Goal: Task Accomplishment & Management: Manage account settings

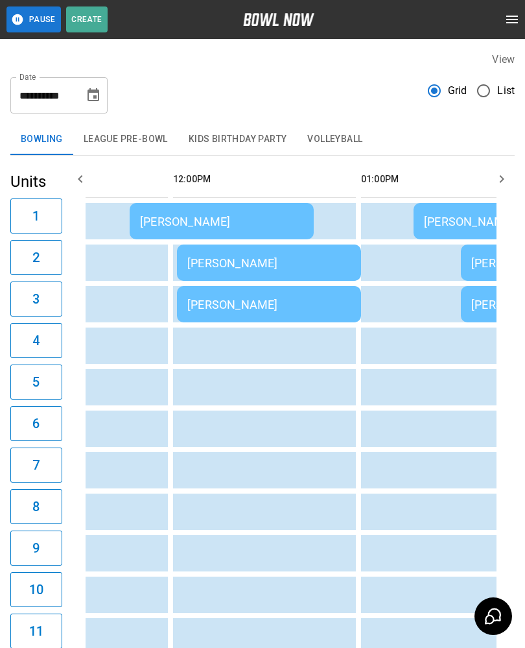
click at [113, 139] on button "League Pre-Bowl" at bounding box center [125, 139] width 105 height 31
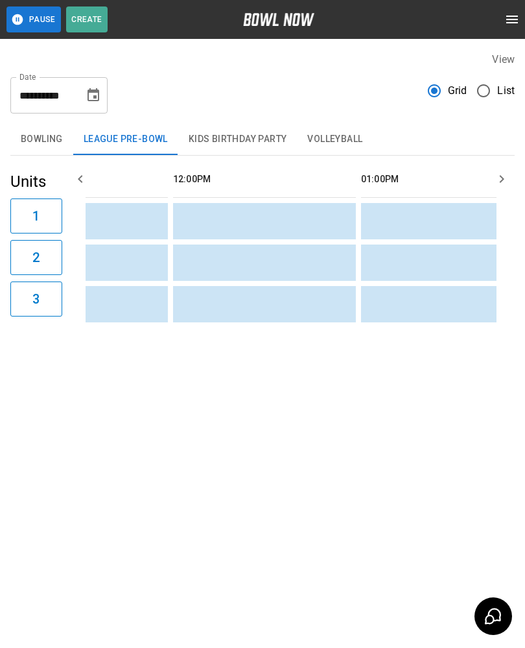
scroll to position [0, 188]
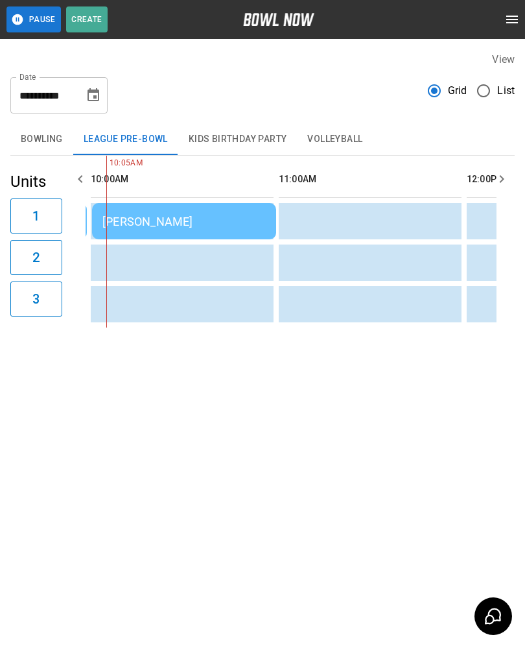
click at [152, 221] on div "[PERSON_NAME]" at bounding box center [183, 222] width 163 height 14
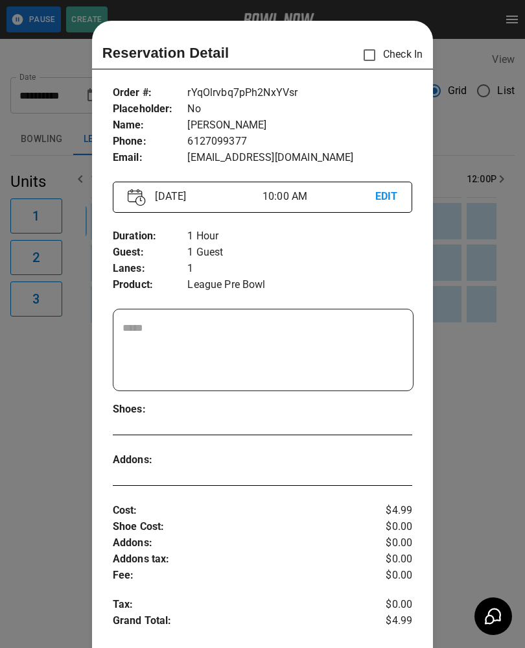
scroll to position [21, 0]
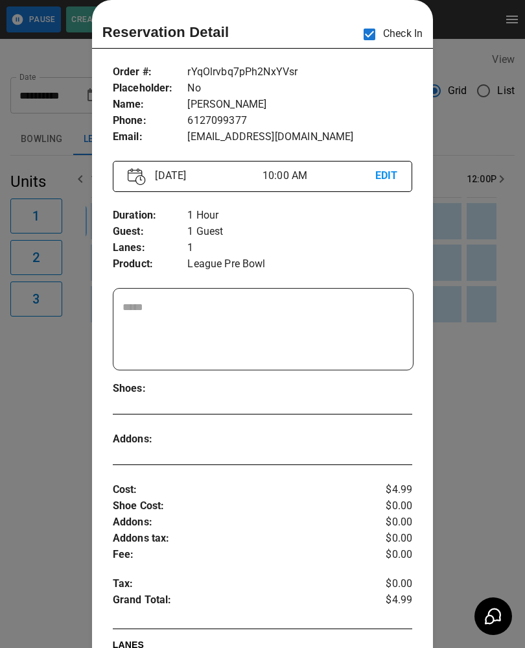
click at [47, 376] on div at bounding box center [262, 324] width 525 height 648
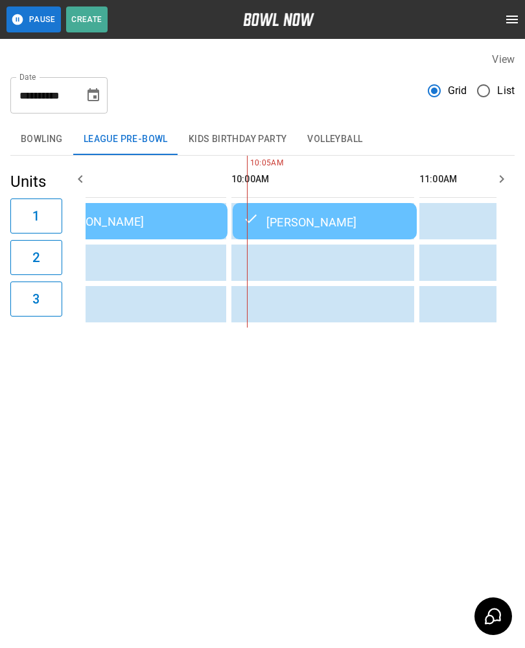
scroll to position [0, 0]
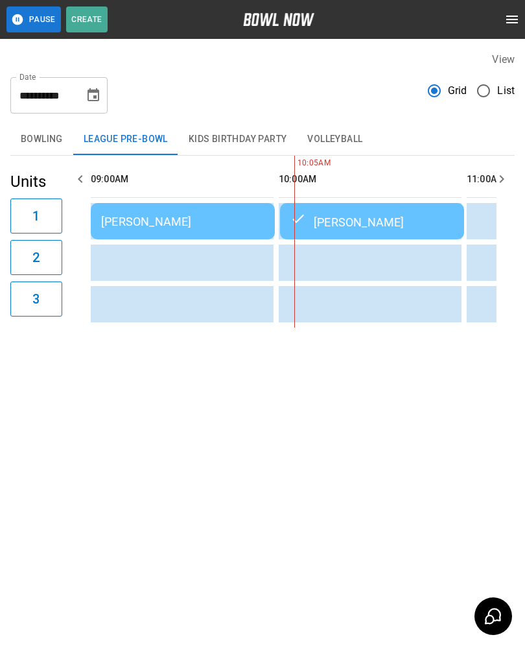
click at [153, 218] on div "[PERSON_NAME]" at bounding box center [182, 222] width 163 height 14
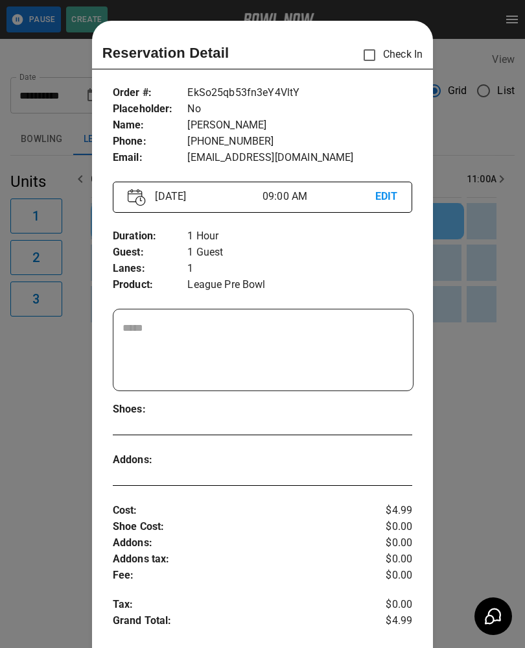
scroll to position [21, 0]
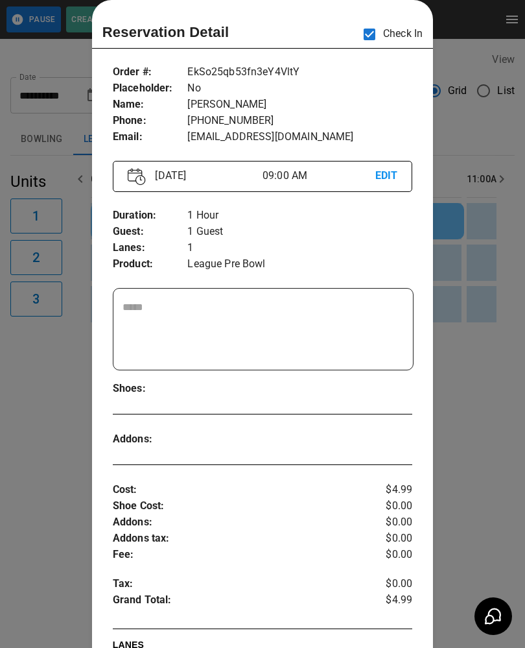
click at [53, 383] on div at bounding box center [262, 324] width 525 height 648
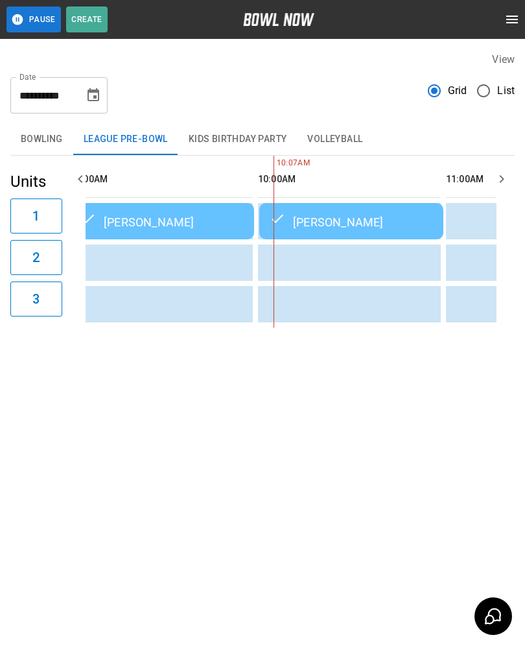
scroll to position [0, 24]
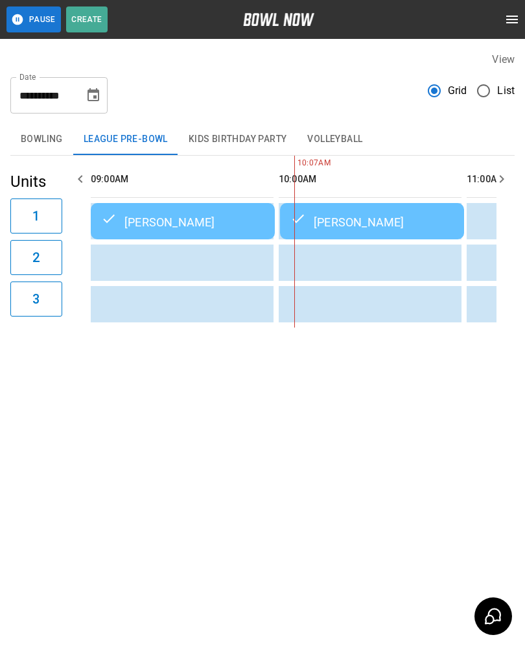
click at [48, 132] on button "Bowling" at bounding box center [41, 139] width 63 height 31
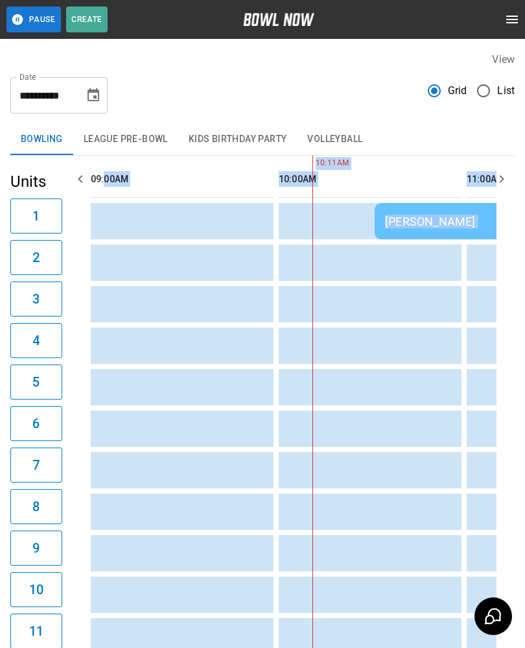
click at [390, 121] on div "**********" at bounding box center [262, 626] width 525 height 1168
click at [154, 142] on button "League Pre-Bowl" at bounding box center [125, 139] width 105 height 31
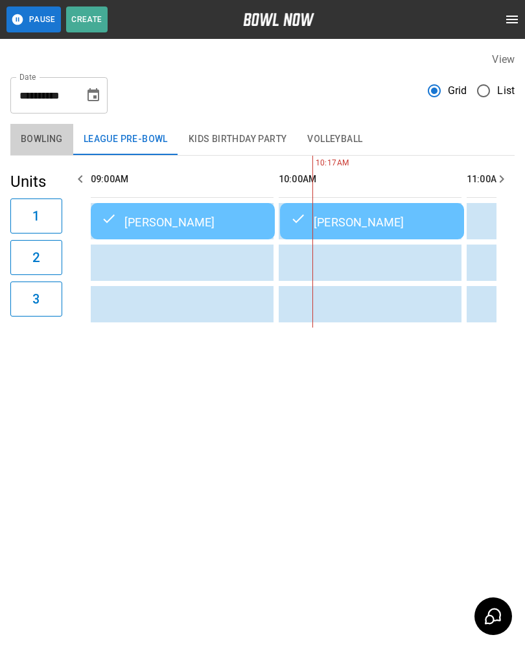
click at [43, 144] on button "Bowling" at bounding box center [41, 139] width 63 height 31
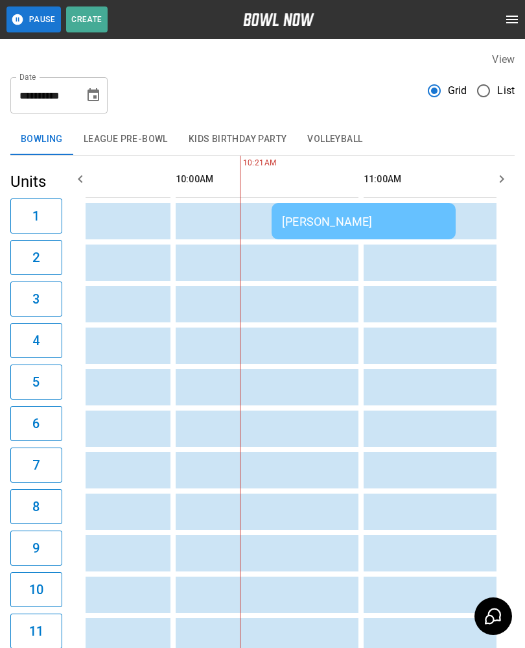
scroll to position [0, 117]
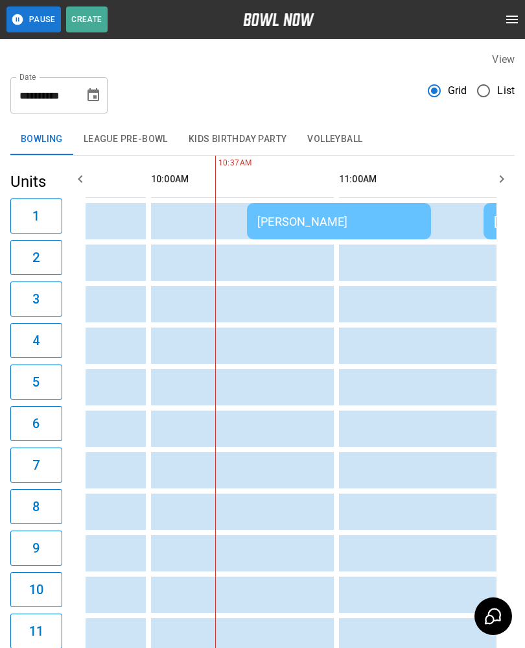
click at [271, 232] on td "[PERSON_NAME]" at bounding box center [339, 221] width 184 height 36
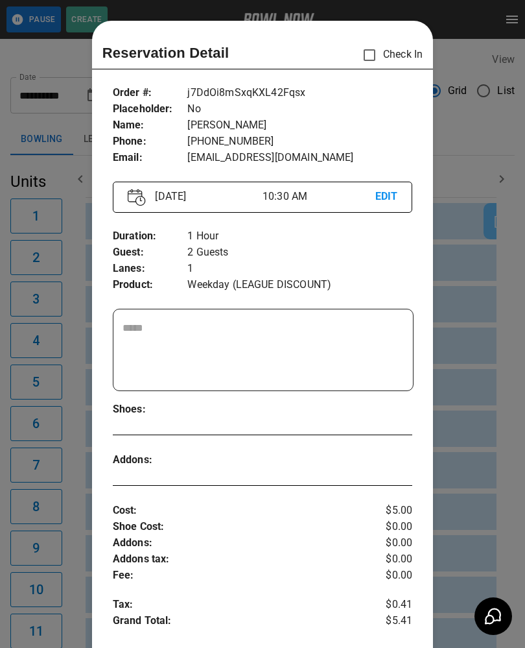
scroll to position [21, 0]
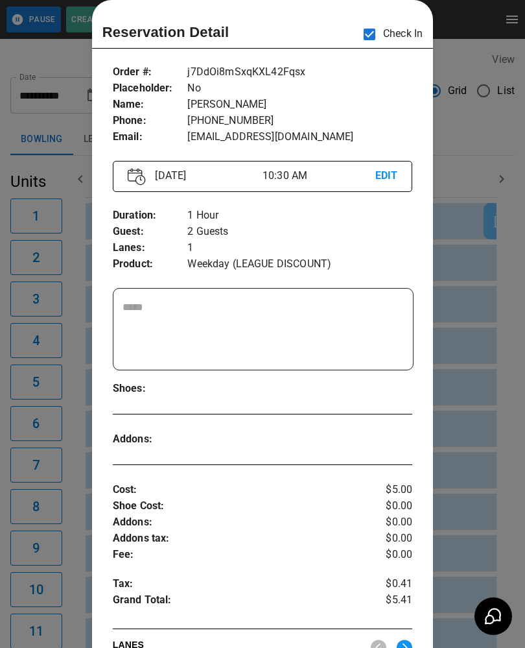
click at [64, 453] on div at bounding box center [262, 324] width 525 height 648
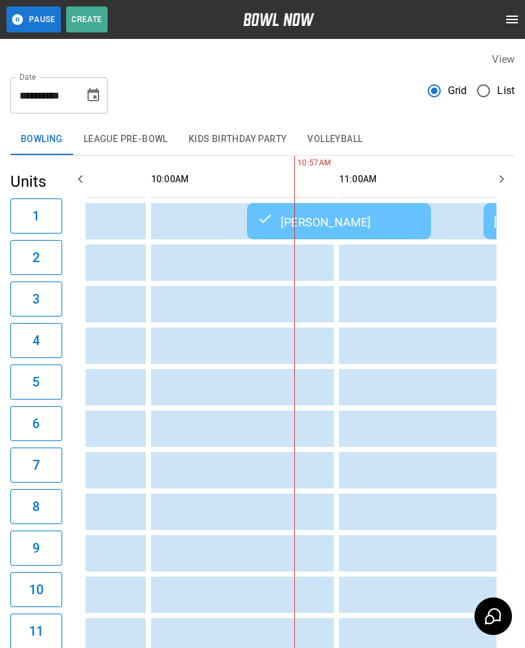
click at [324, 223] on div "[PERSON_NAME]" at bounding box center [339, 221] width 163 height 16
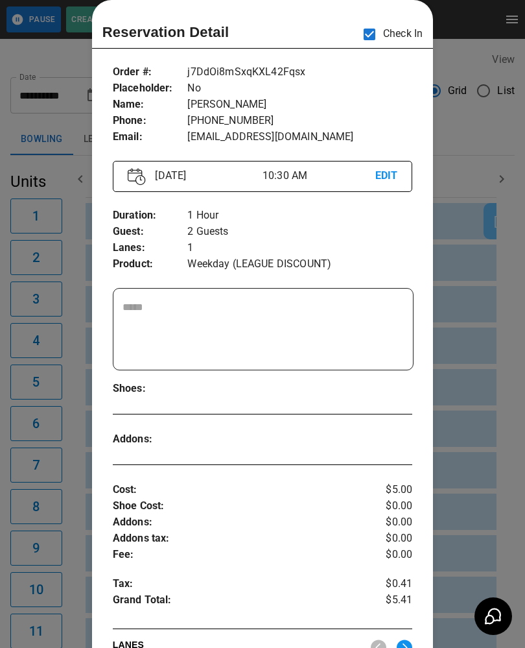
click at [50, 393] on div at bounding box center [262, 324] width 525 height 648
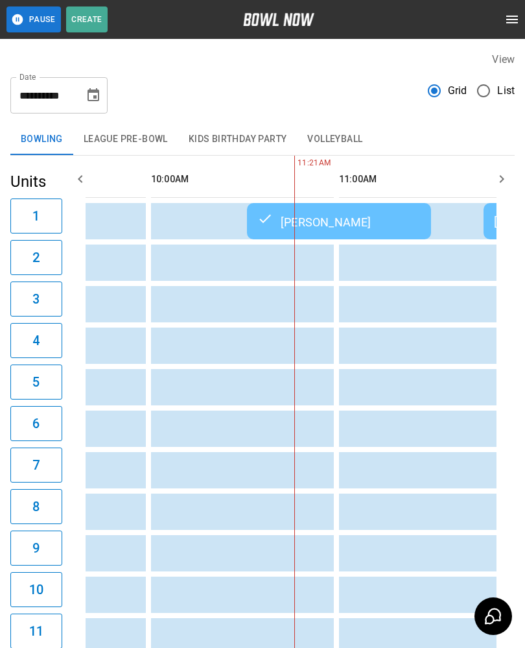
click at [132, 139] on button "League Pre-Bowl" at bounding box center [125, 139] width 105 height 31
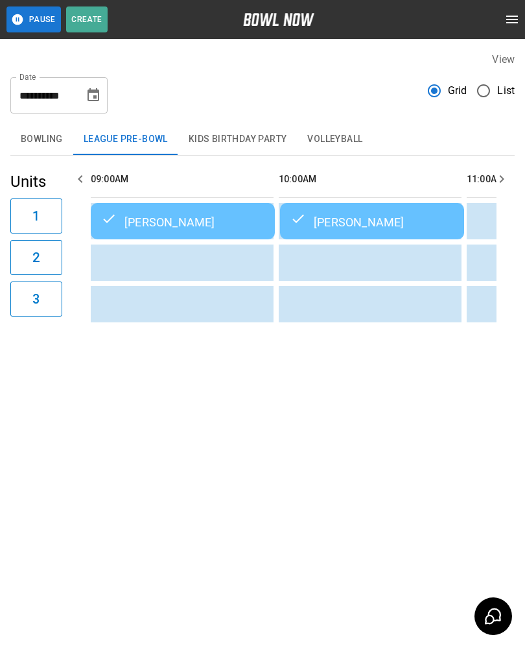
scroll to position [0, 0]
click at [42, 140] on button "Bowling" at bounding box center [41, 139] width 63 height 31
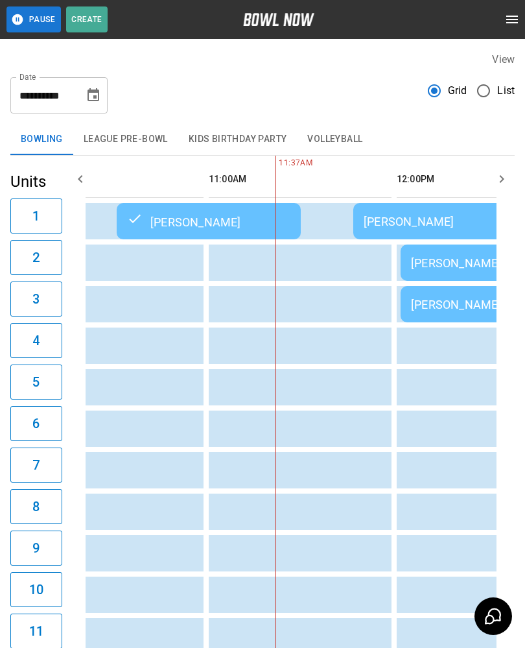
scroll to position [0, 301]
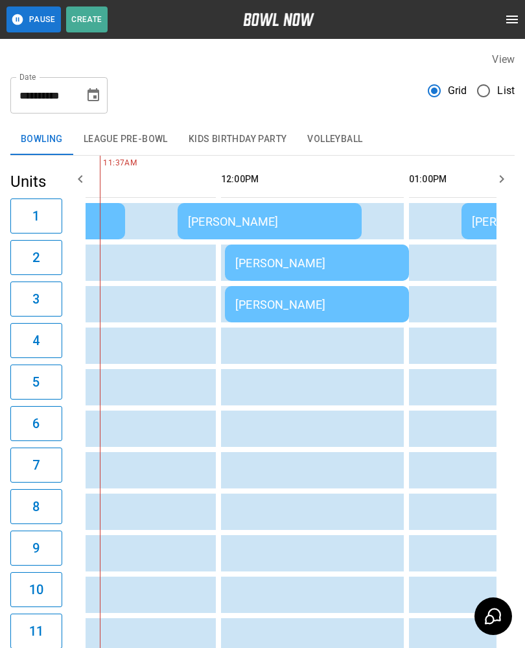
click at [217, 228] on div "[PERSON_NAME]" at bounding box center [269, 222] width 163 height 14
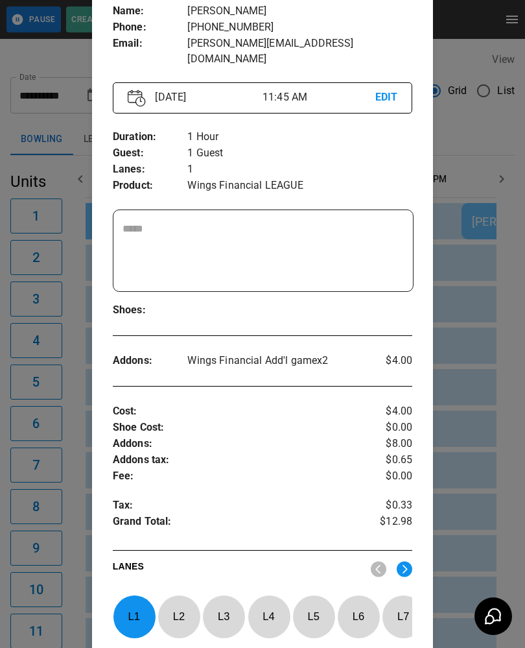
scroll to position [0, 0]
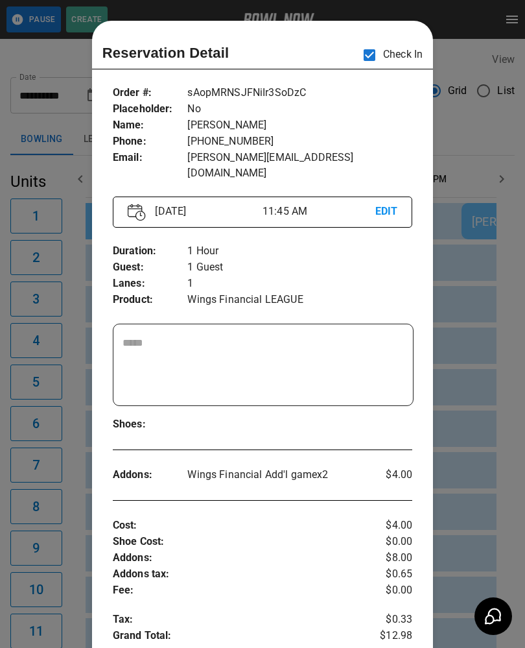
click at [72, 532] on div at bounding box center [262, 324] width 525 height 648
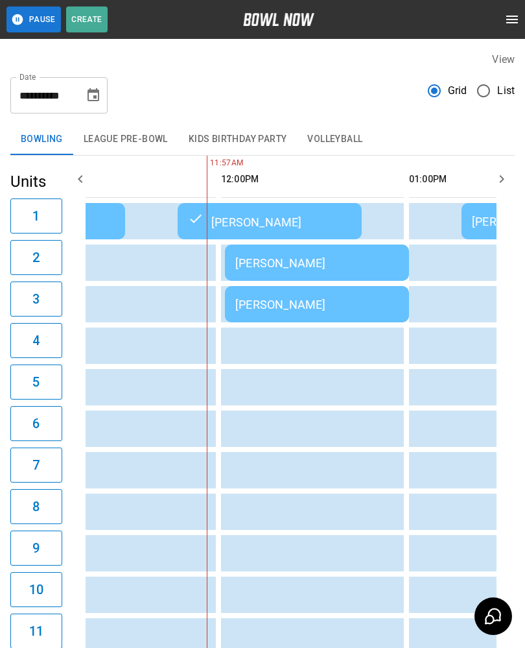
click at [304, 264] on div "[PERSON_NAME]" at bounding box center [316, 263] width 163 height 14
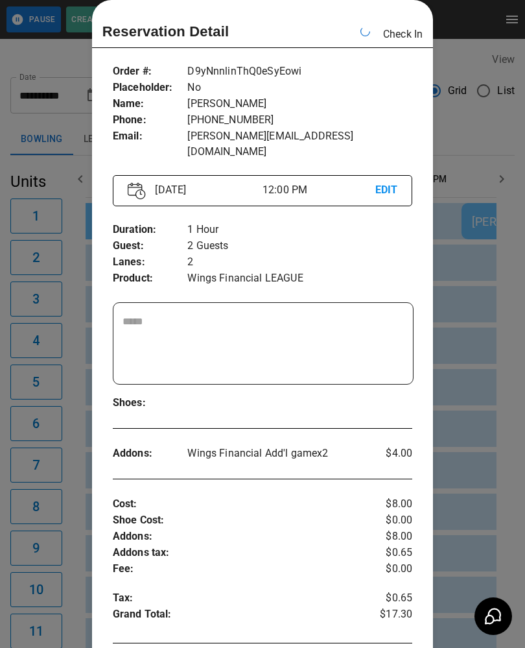
scroll to position [0, 564]
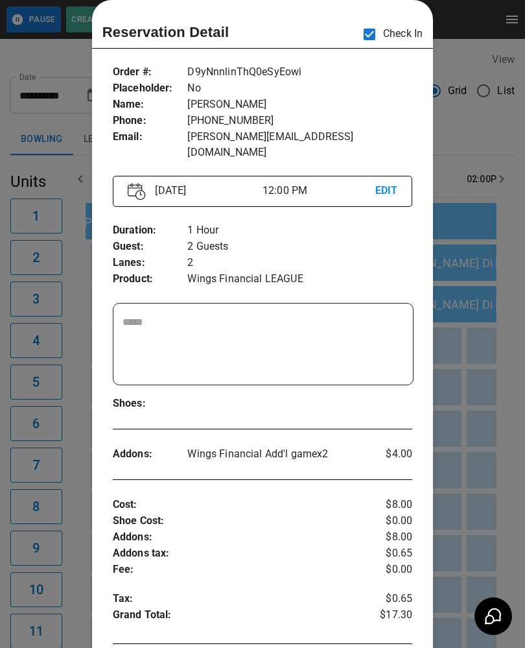
click at [56, 56] on div at bounding box center [262, 324] width 525 height 648
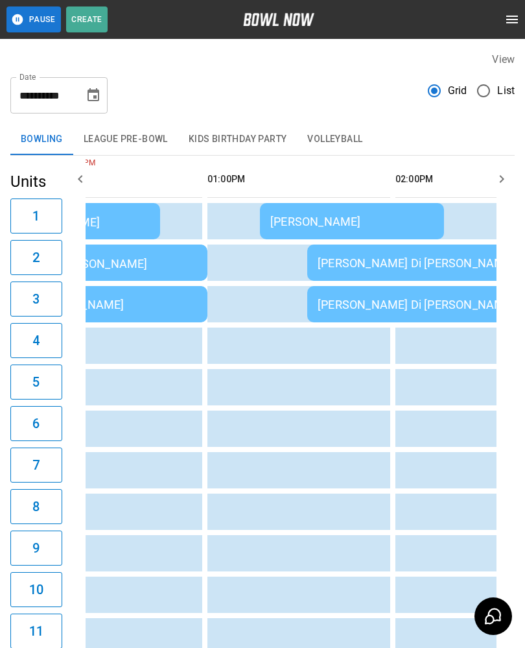
scroll to position [0, 651]
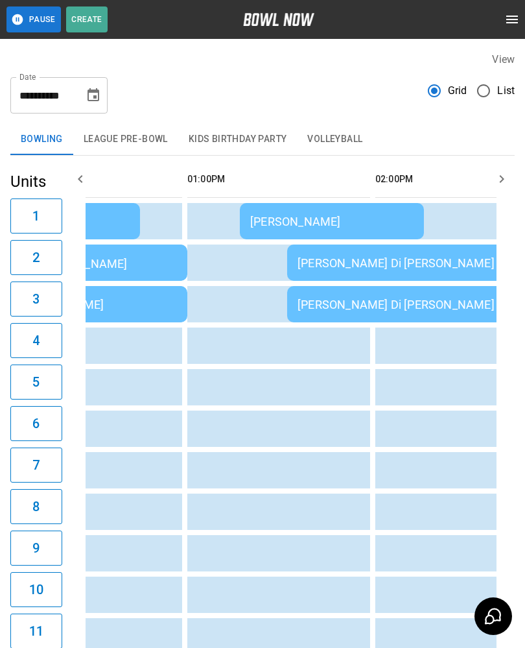
click at [309, 262] on div "[PERSON_NAME] Di [PERSON_NAME]" at bounding box center [474, 263] width 353 height 14
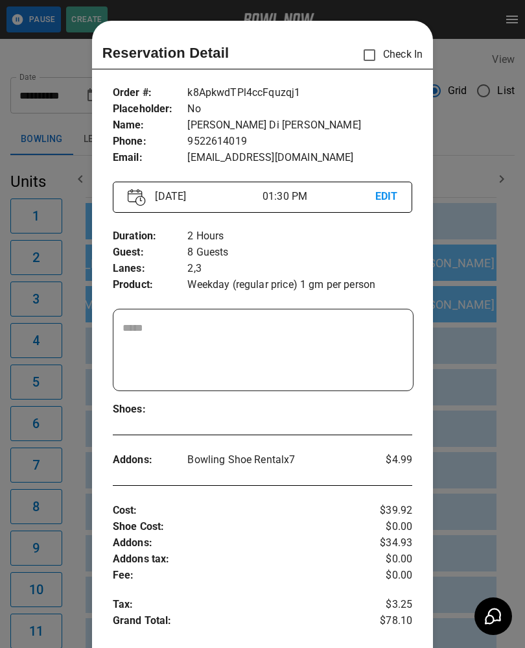
scroll to position [21, 0]
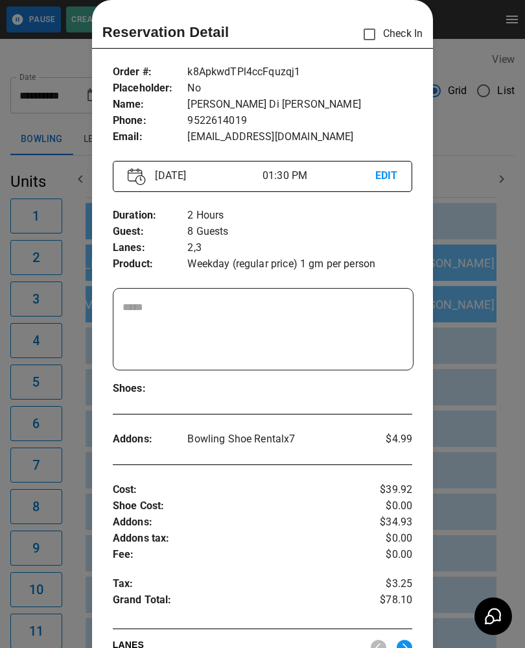
click at [53, 427] on div at bounding box center [262, 324] width 525 height 648
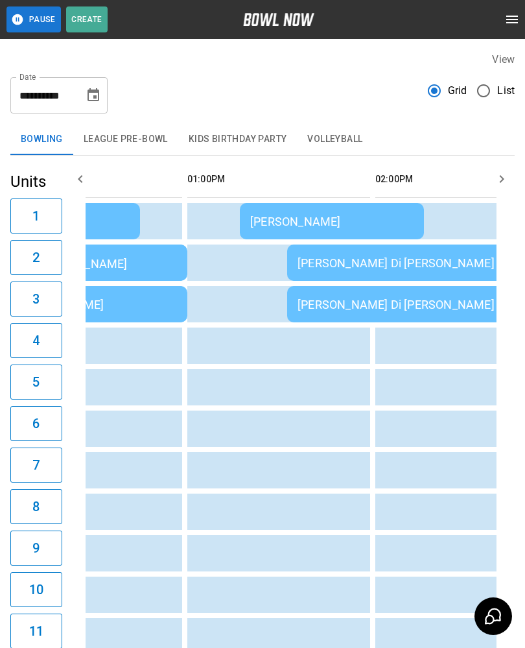
click at [351, 265] on div "[PERSON_NAME] Di [PERSON_NAME]" at bounding box center [474, 263] width 353 height 14
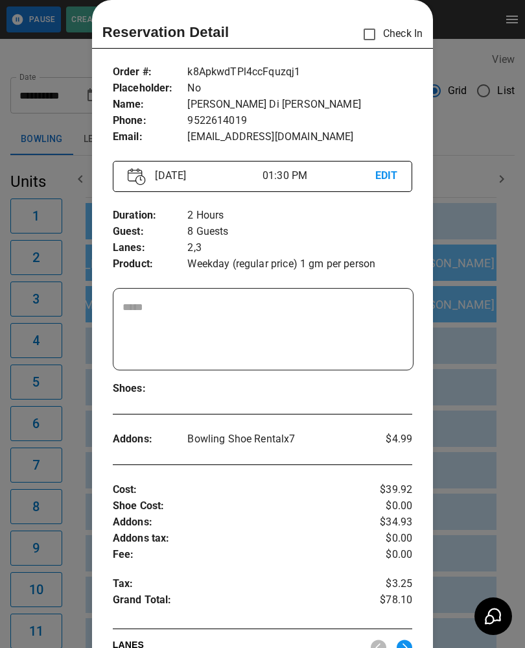
click at [72, 546] on div at bounding box center [262, 324] width 525 height 648
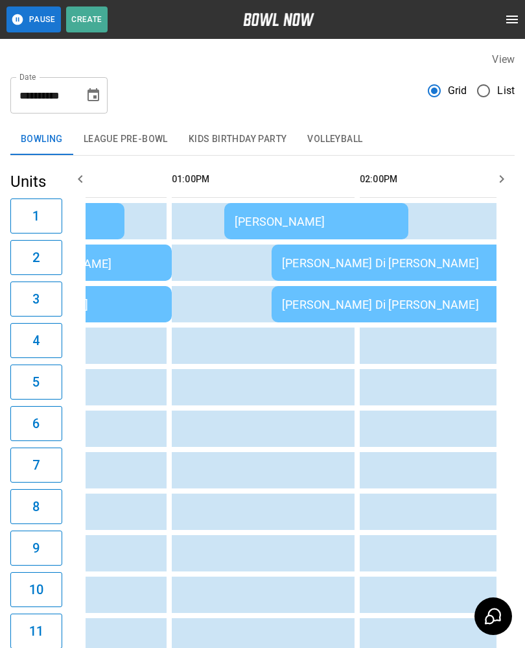
scroll to position [0, 726]
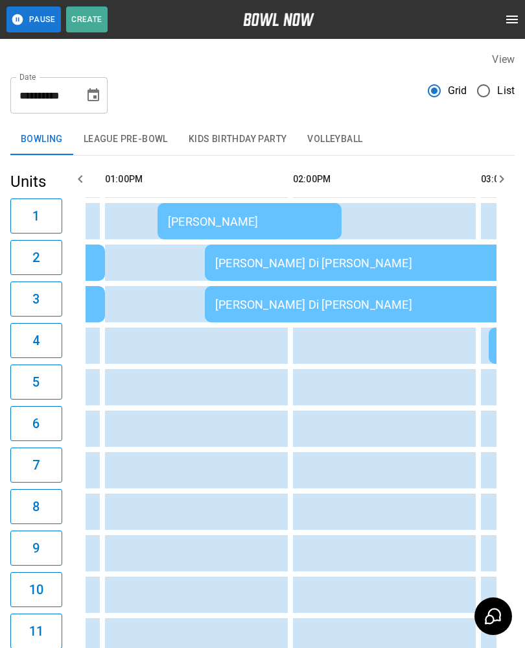
click at [254, 232] on td "[PERSON_NAME]" at bounding box center [250, 221] width 184 height 36
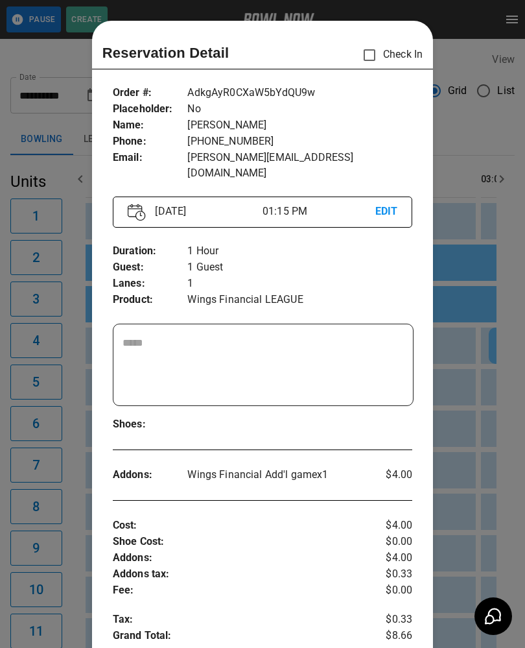
scroll to position [21, 0]
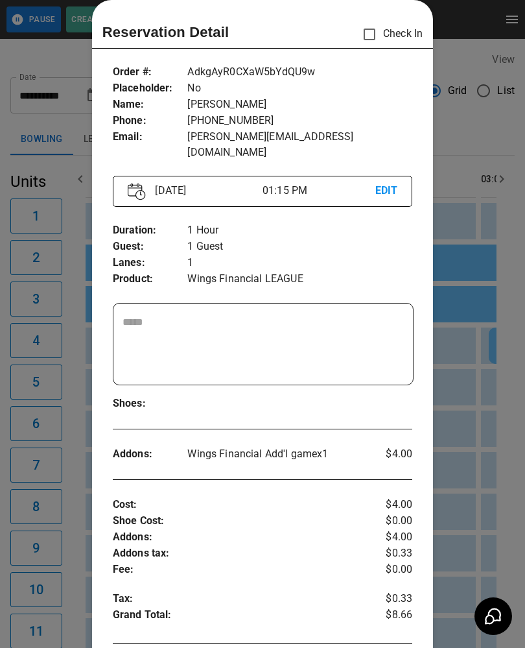
click at [59, 437] on div at bounding box center [262, 324] width 525 height 648
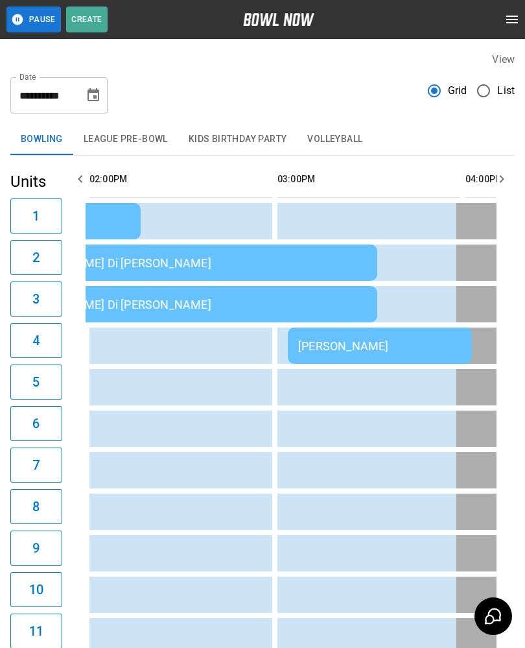
scroll to position [0, 937]
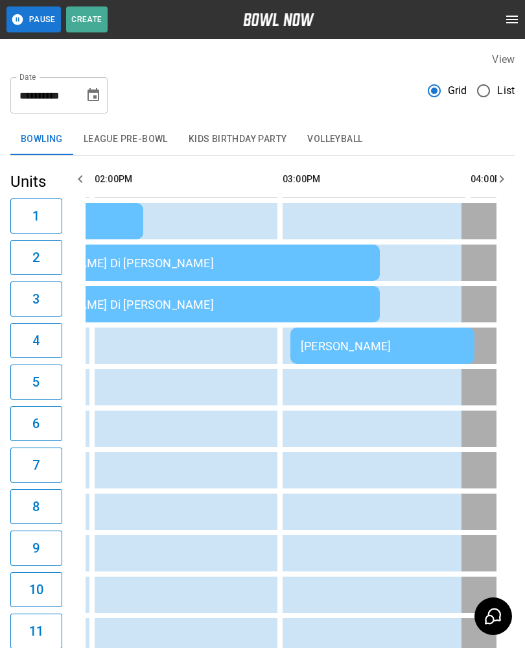
click at [339, 339] on td "[PERSON_NAME]" at bounding box center [383, 346] width 184 height 36
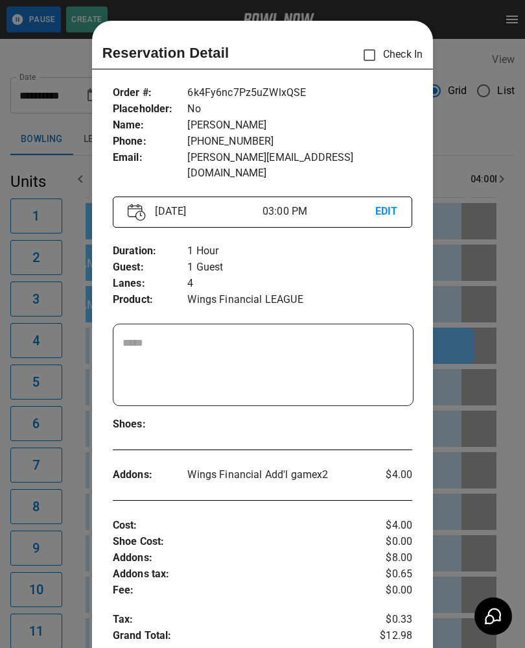
scroll to position [21, 0]
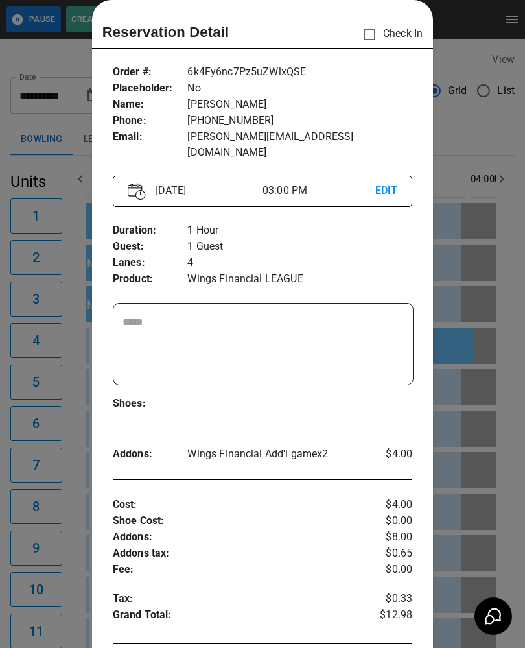
click at [56, 547] on div at bounding box center [262, 324] width 525 height 648
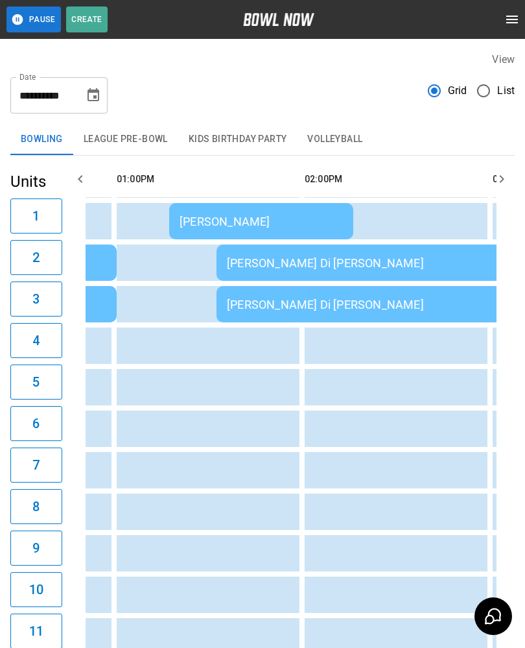
scroll to position [0, 752]
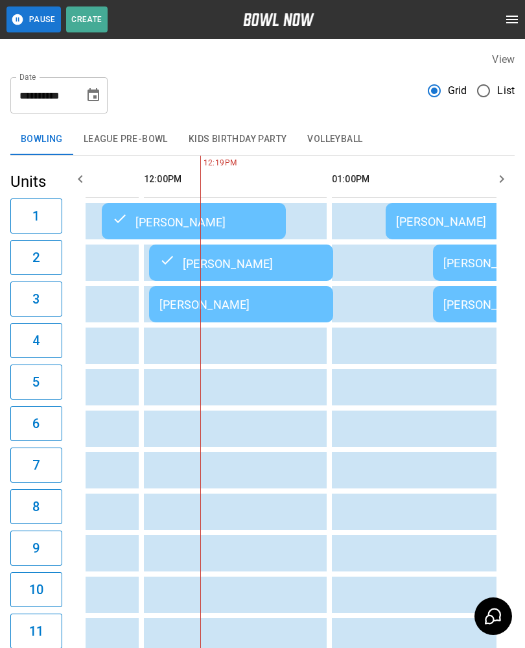
click at [110, 140] on button "League Pre-Bowl" at bounding box center [125, 139] width 105 height 31
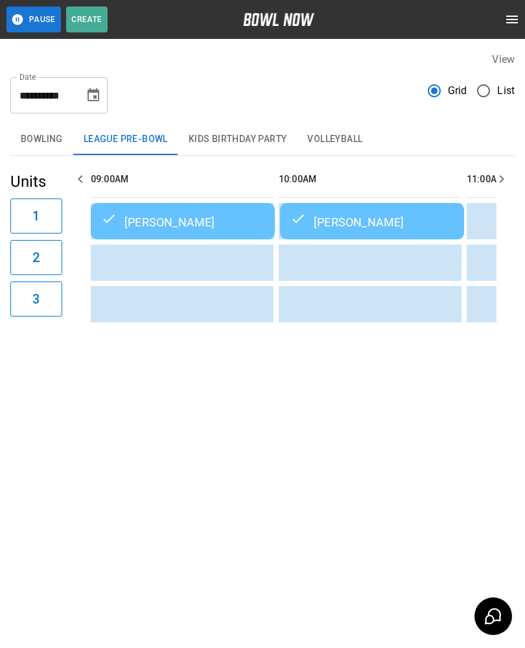
click at [29, 144] on button "Bowling" at bounding box center [41, 139] width 63 height 31
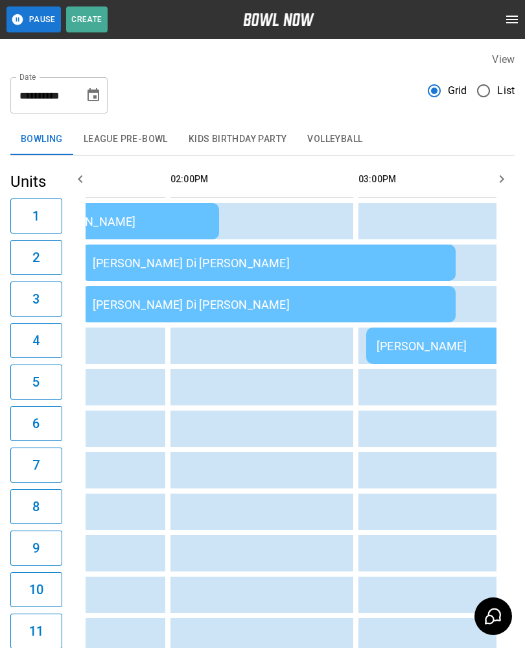
scroll to position [0, 753]
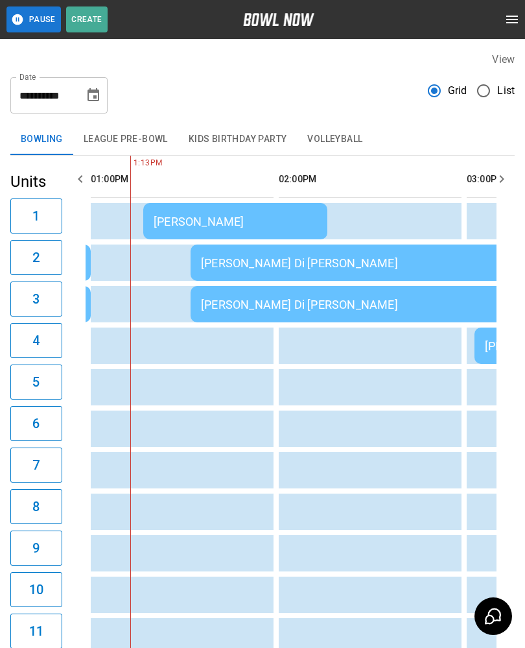
click at [189, 219] on div "[PERSON_NAME]" at bounding box center [235, 222] width 163 height 14
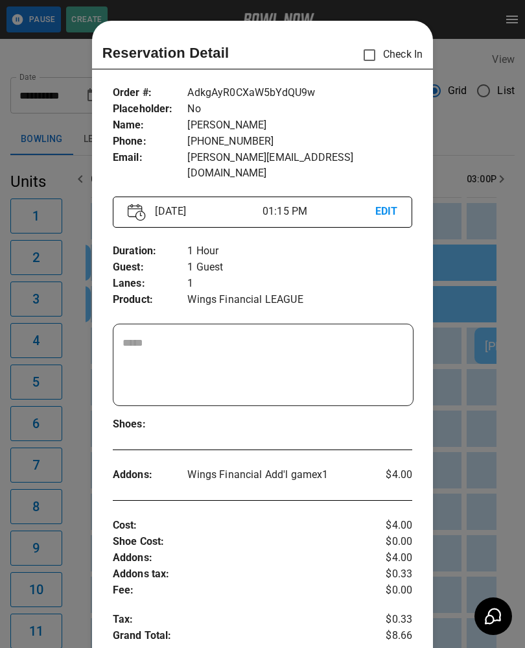
scroll to position [21, 0]
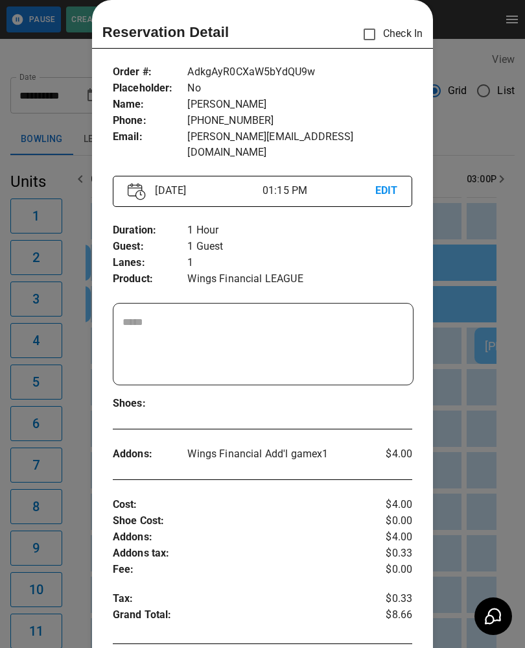
click at [56, 424] on div at bounding box center [262, 324] width 525 height 648
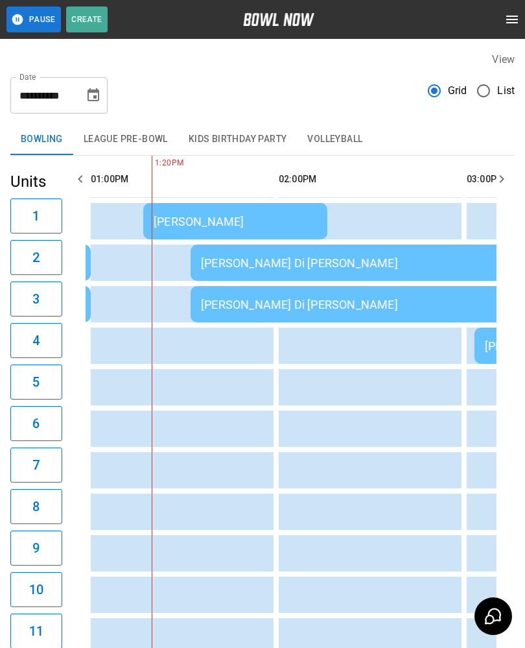
click at [95, 86] on button "Choose date, selected date is Aug 28, 2025" at bounding box center [93, 95] width 26 height 26
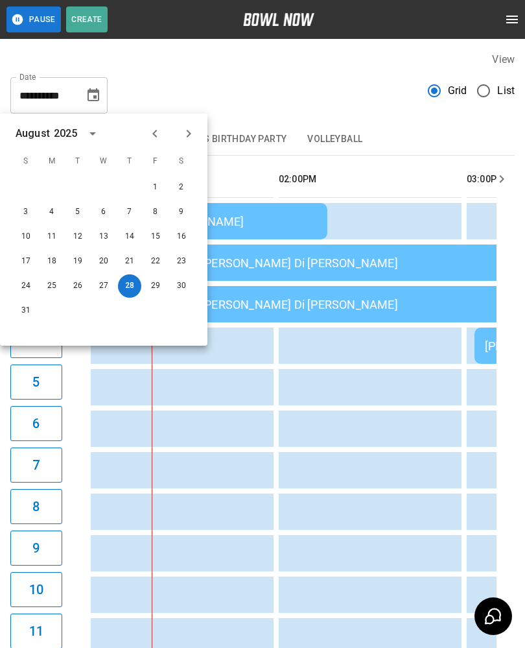
click at [198, 131] on button "Next month" at bounding box center [189, 134] width 22 height 22
click at [186, 182] on button "6" at bounding box center [181, 187] width 23 height 23
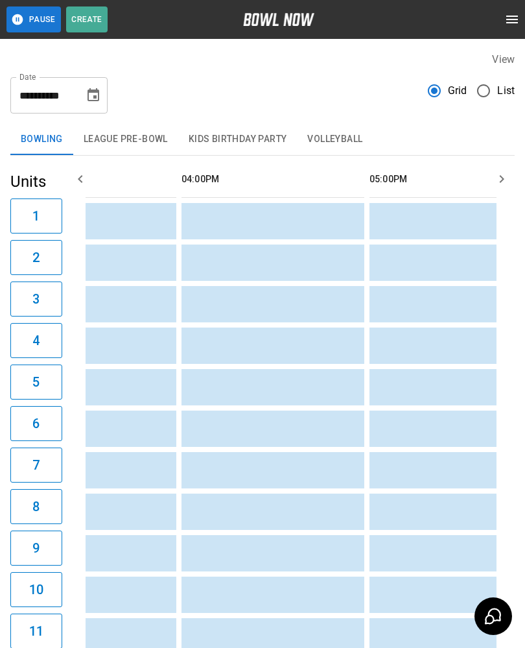
scroll to position [0, 1321]
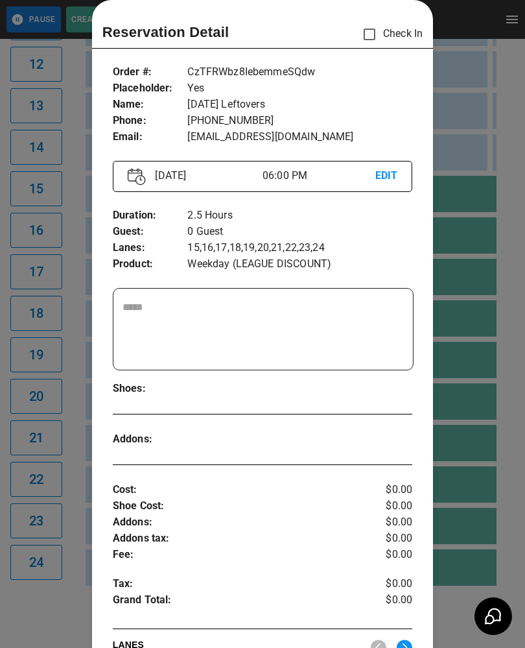
click at [396, 175] on p "EDIT" at bounding box center [387, 176] width 23 height 16
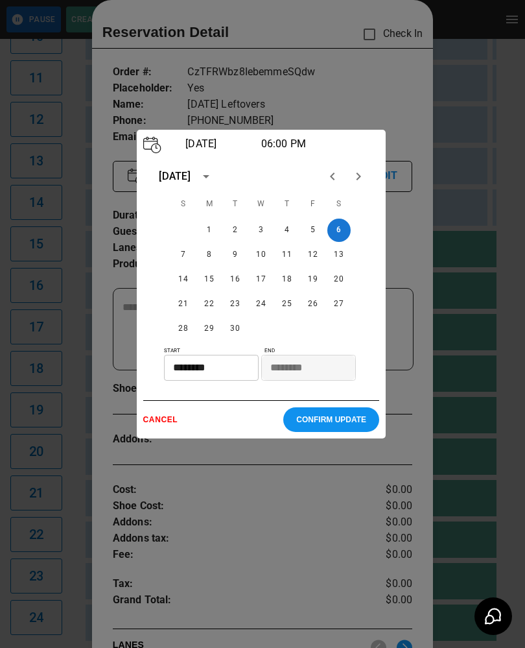
click at [343, 422] on p "CONFIRM UPDATE" at bounding box center [331, 419] width 70 height 9
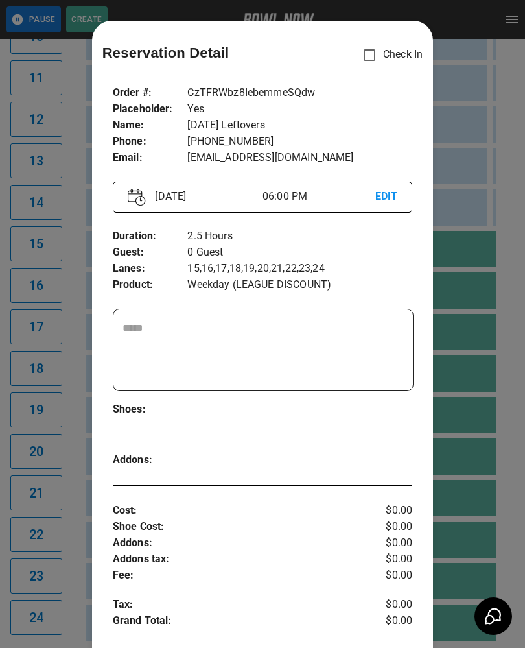
click at [395, 195] on p "EDIT" at bounding box center [387, 197] width 23 height 16
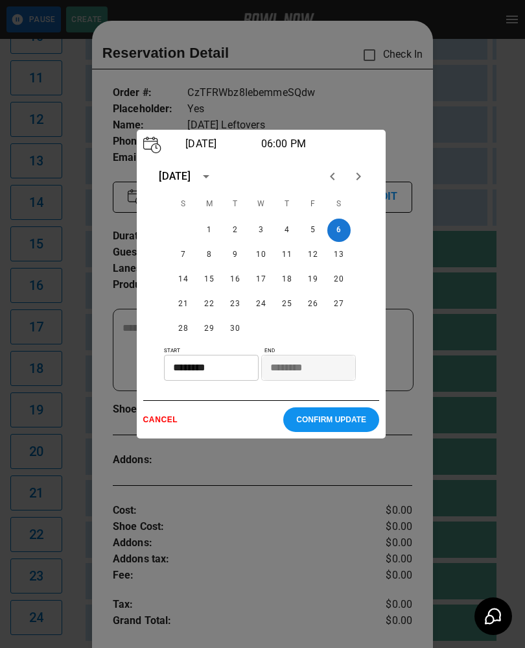
click at [306, 360] on input "********" at bounding box center [304, 368] width 86 height 26
click at [313, 374] on input "********" at bounding box center [304, 368] width 86 height 26
click at [313, 373] on input "********" at bounding box center [304, 368] width 86 height 26
click at [313, 363] on input "********" at bounding box center [304, 368] width 86 height 26
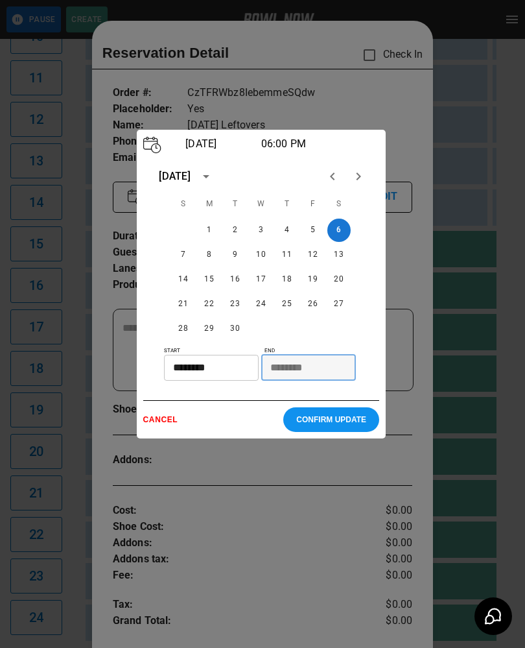
click at [346, 495] on div at bounding box center [262, 324] width 525 height 648
click at [165, 420] on p "CANCEL" at bounding box center [213, 419] width 141 height 9
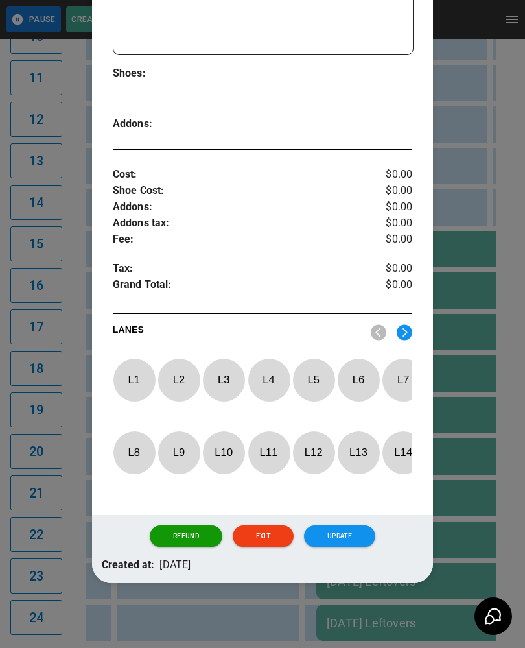
click at [273, 534] on button "Exit" at bounding box center [263, 536] width 61 height 22
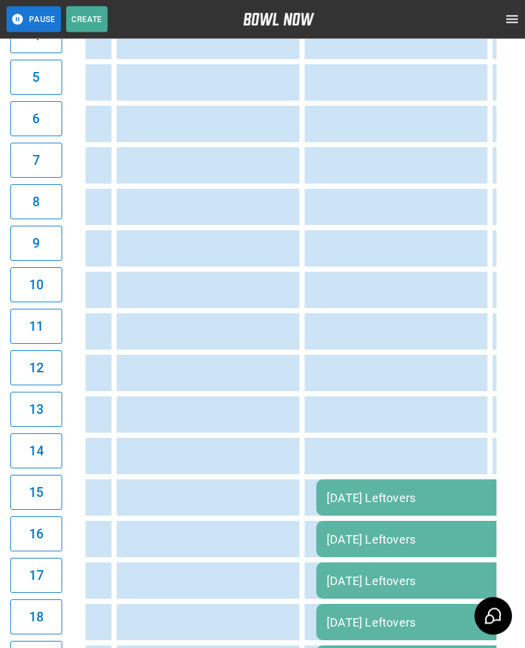
scroll to position [0, 0]
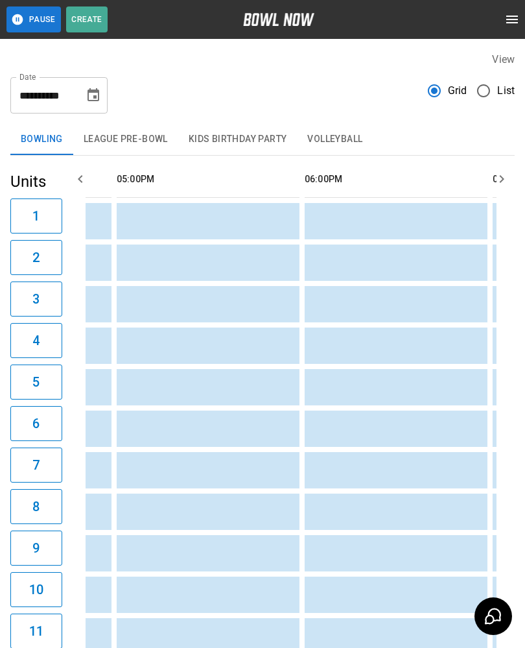
click at [93, 95] on icon "Choose date, selected date is Sep 6, 2025" at bounding box center [94, 94] width 12 height 13
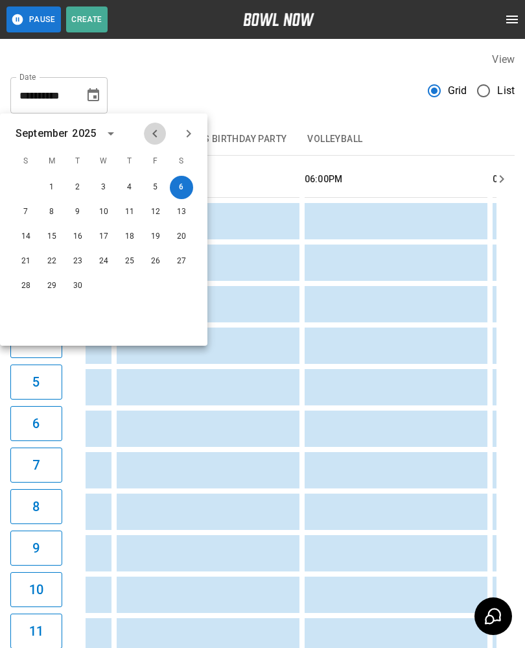
click at [153, 134] on icon "Previous month" at bounding box center [154, 134] width 5 height 8
click at [133, 278] on button "28" at bounding box center [129, 285] width 23 height 23
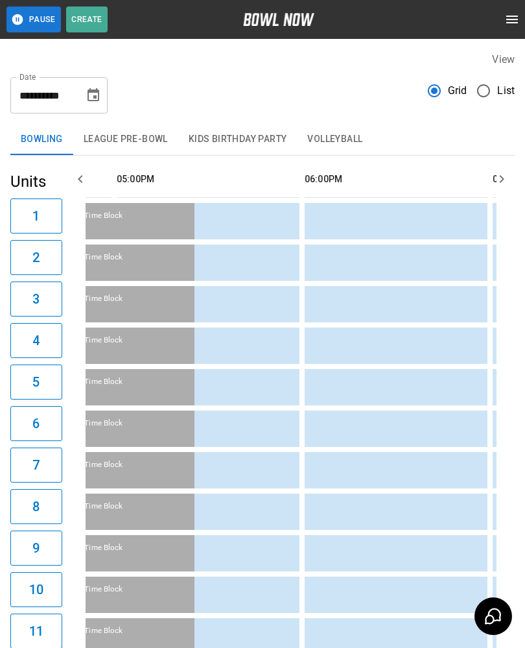
type input "**********"
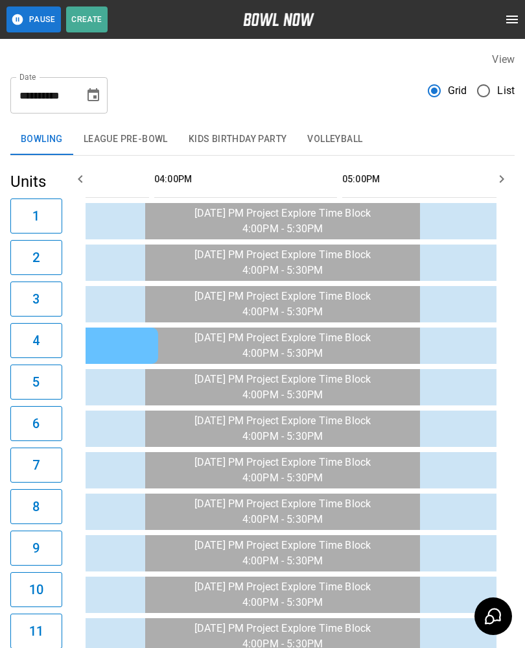
scroll to position [0, 1175]
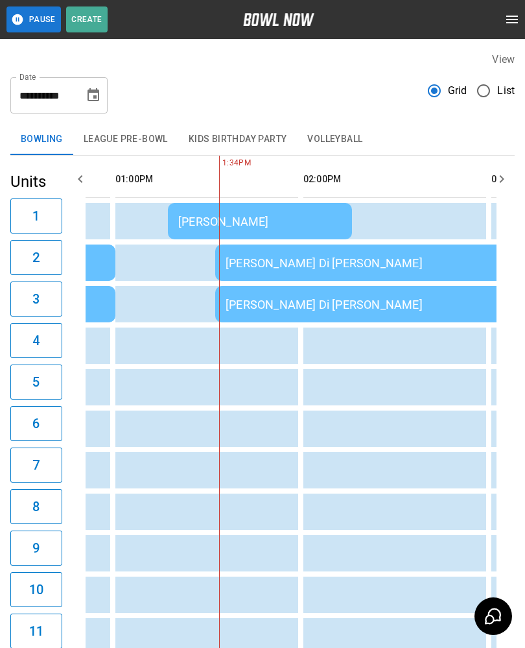
click at [248, 264] on div "[PERSON_NAME] Di [PERSON_NAME]" at bounding box center [402, 263] width 353 height 14
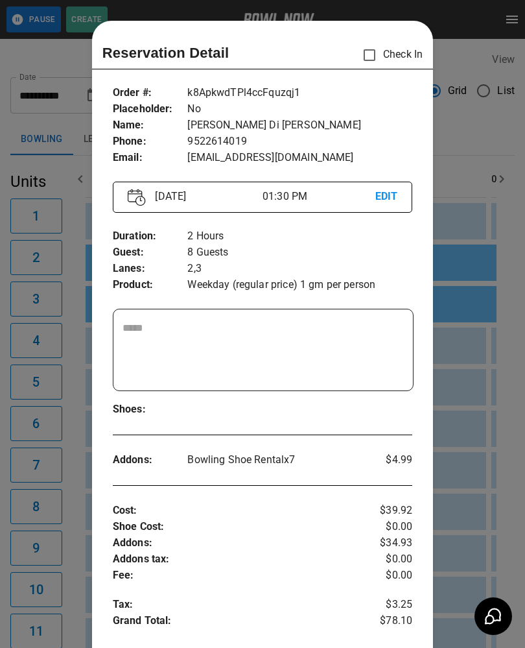
scroll to position [0, 0]
click at [477, 166] on div at bounding box center [262, 324] width 525 height 648
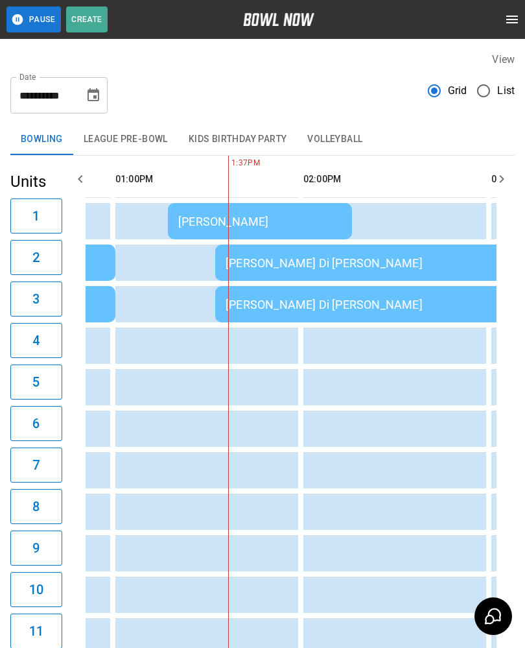
click at [441, 270] on div "[PERSON_NAME] Di [PERSON_NAME]" at bounding box center [402, 263] width 353 height 14
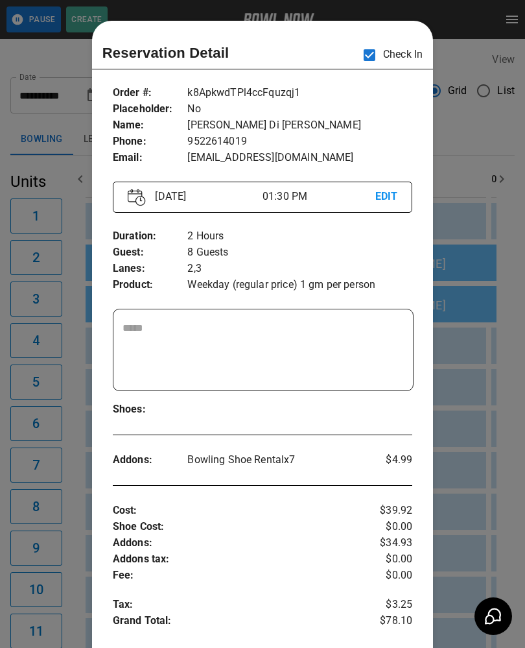
click at [43, 443] on div at bounding box center [262, 324] width 525 height 648
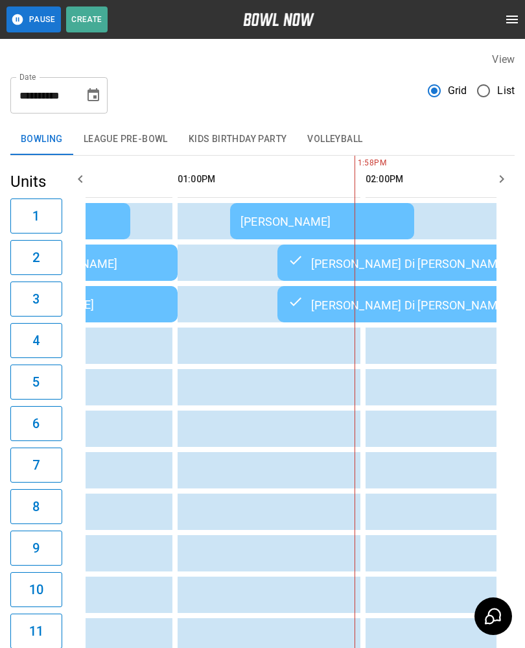
scroll to position [0, 741]
